Goal: Information Seeking & Learning: Learn about a topic

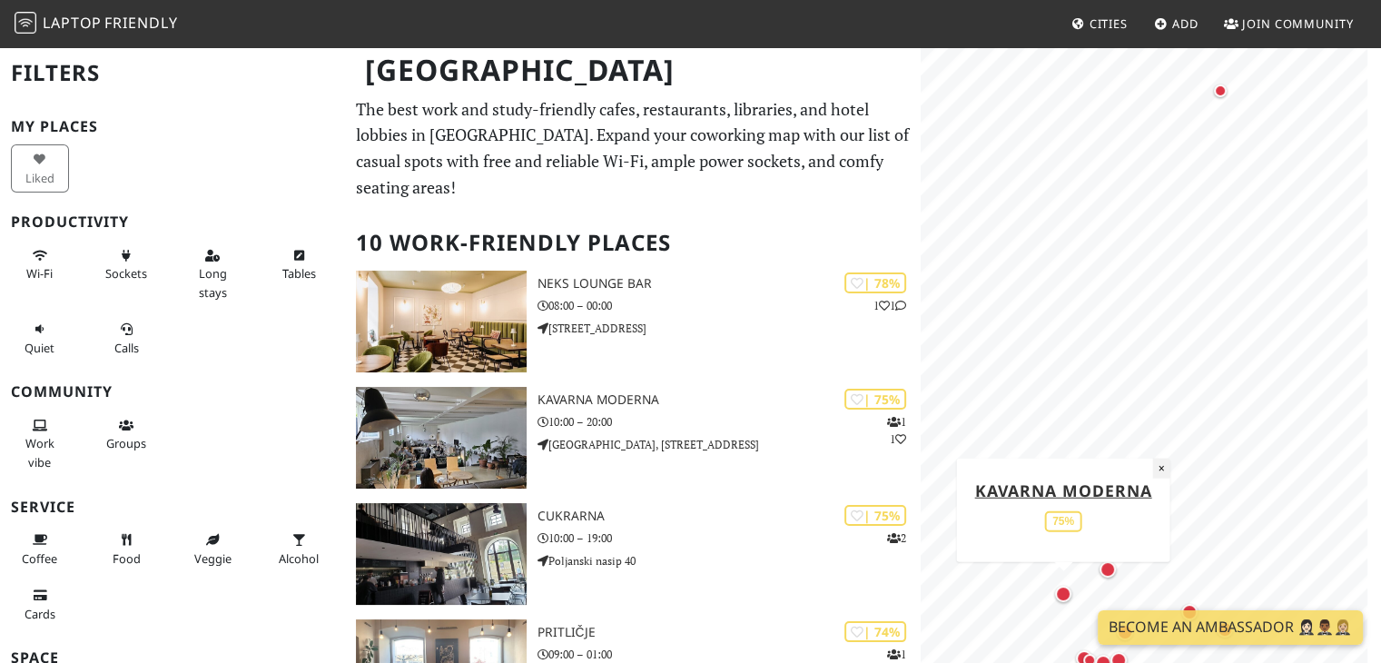
click at [1160, 472] on button "×" at bounding box center [1160, 467] width 17 height 20
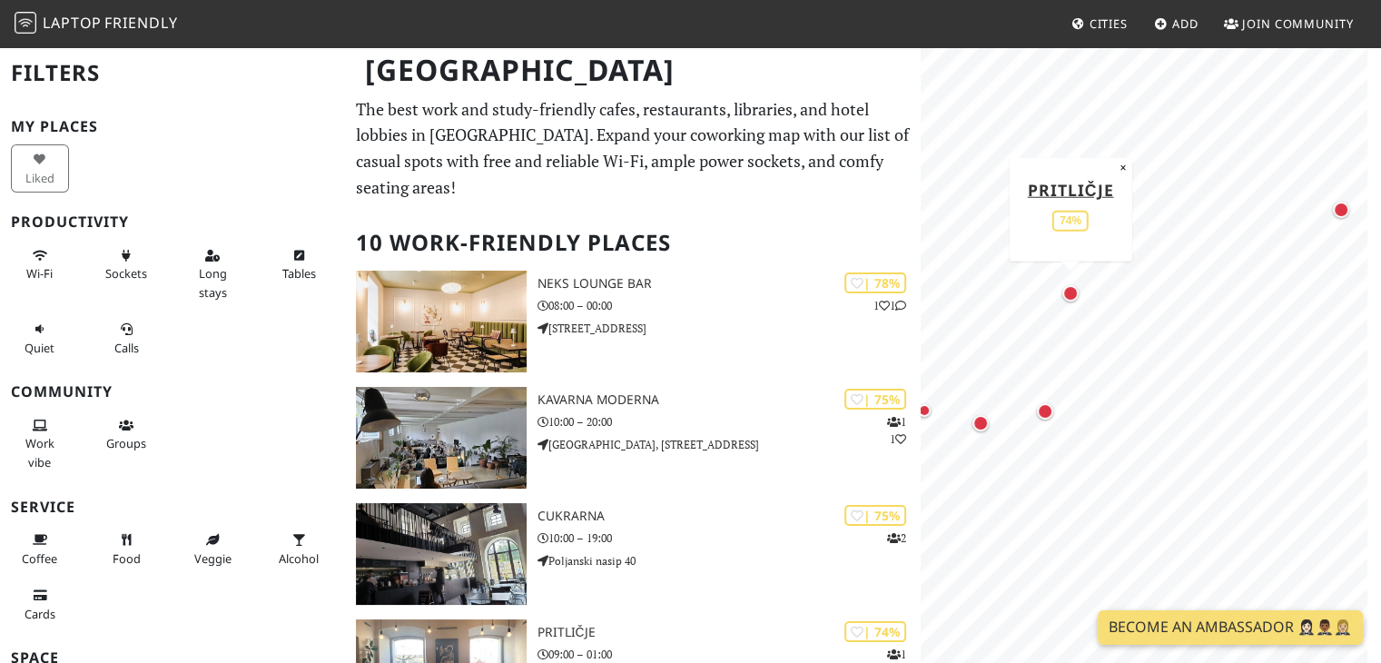
click at [1073, 299] on div "Map marker" at bounding box center [1070, 293] width 16 height 16
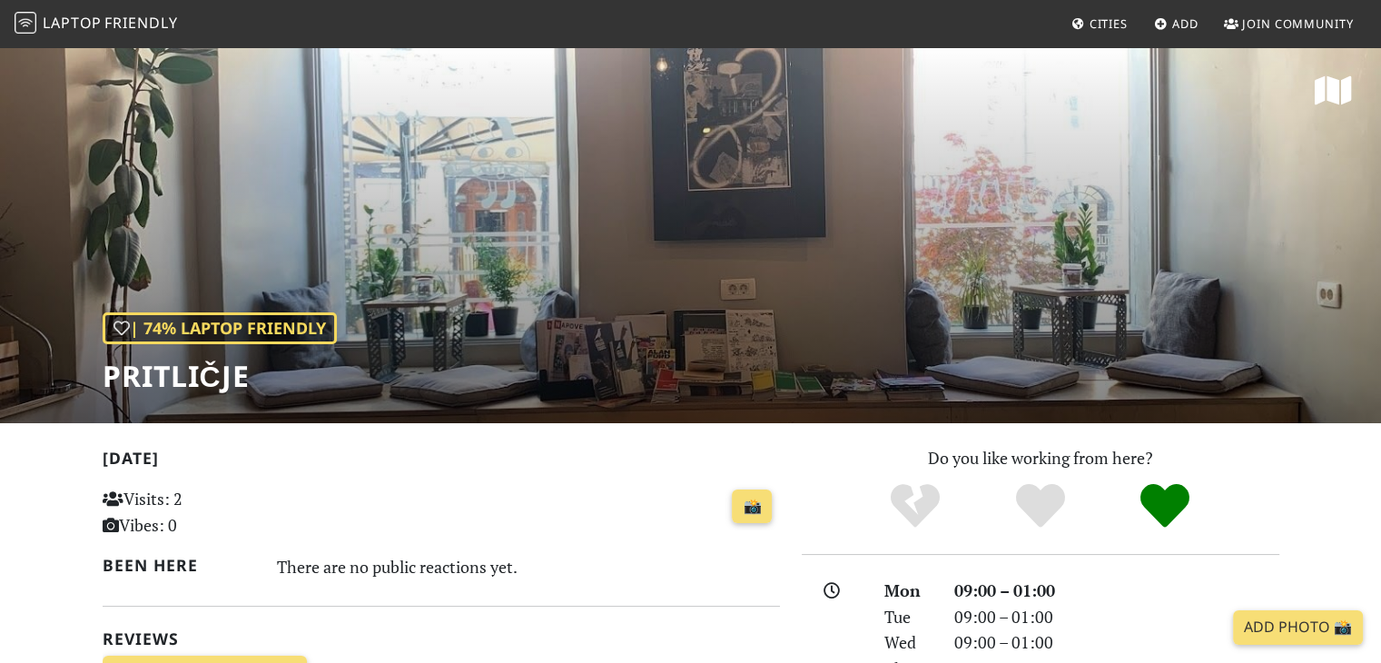
click at [1267, 231] on div "| 74% Laptop Friendly Pritličje" at bounding box center [690, 234] width 1381 height 378
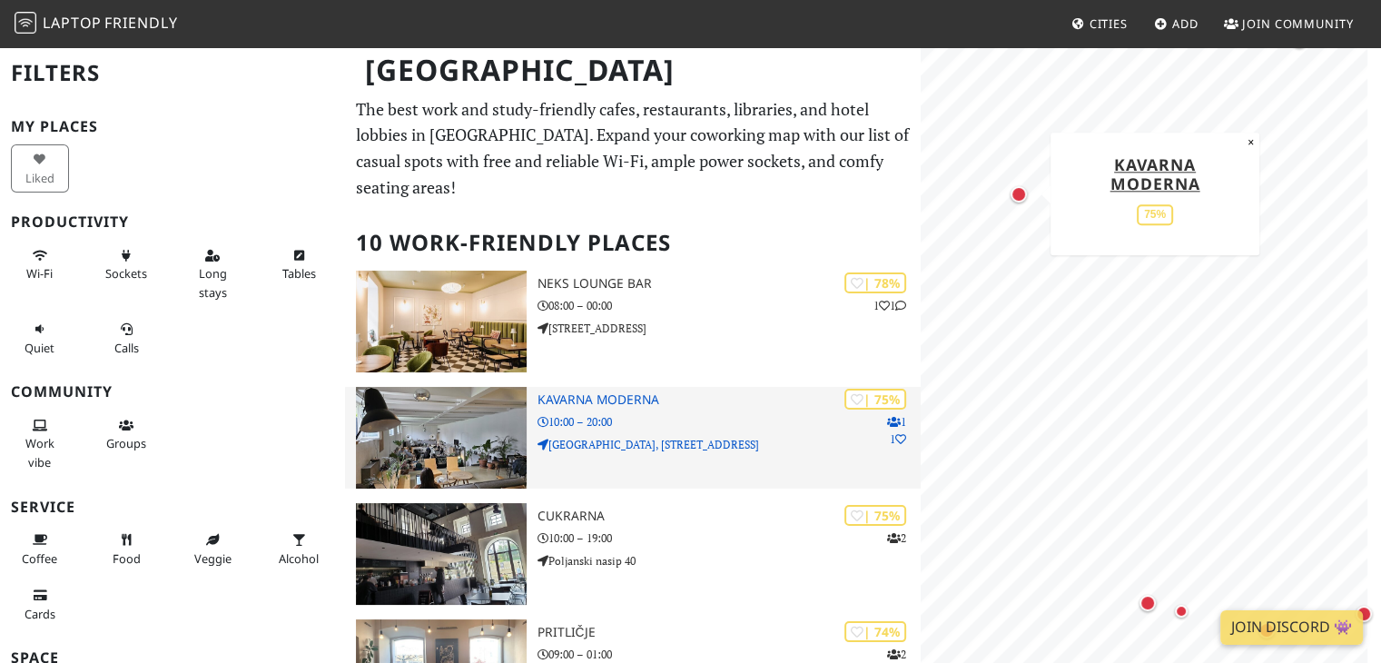
click at [550, 426] on p "10:00 – 20:00" at bounding box center [729, 421] width 384 height 17
